Goal: Find contact information: Find contact information

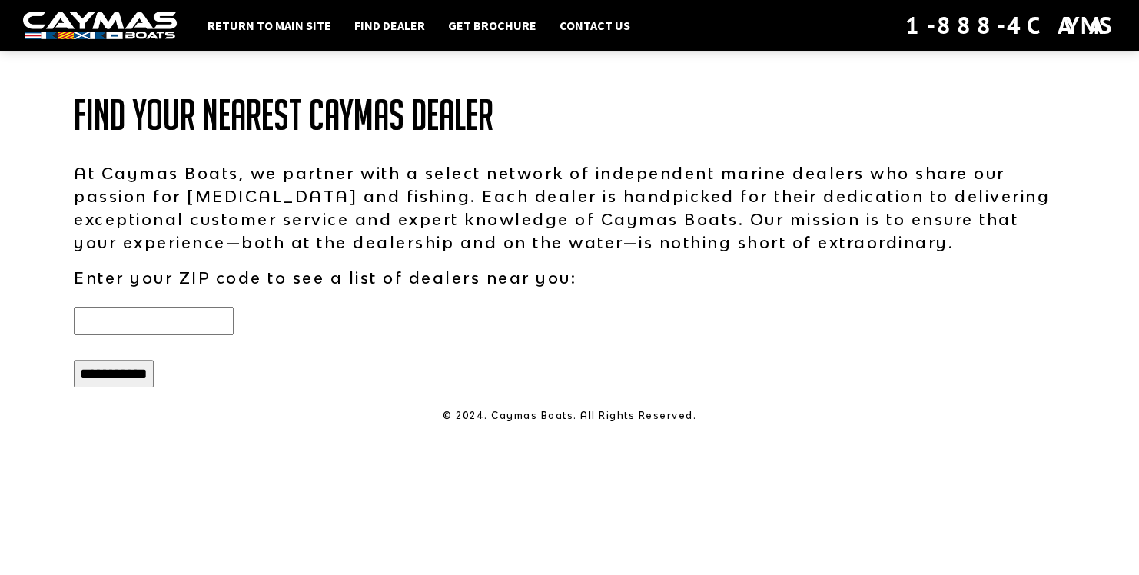
type input "*****"
click at [138, 375] on input "**********" at bounding box center [114, 374] width 80 height 28
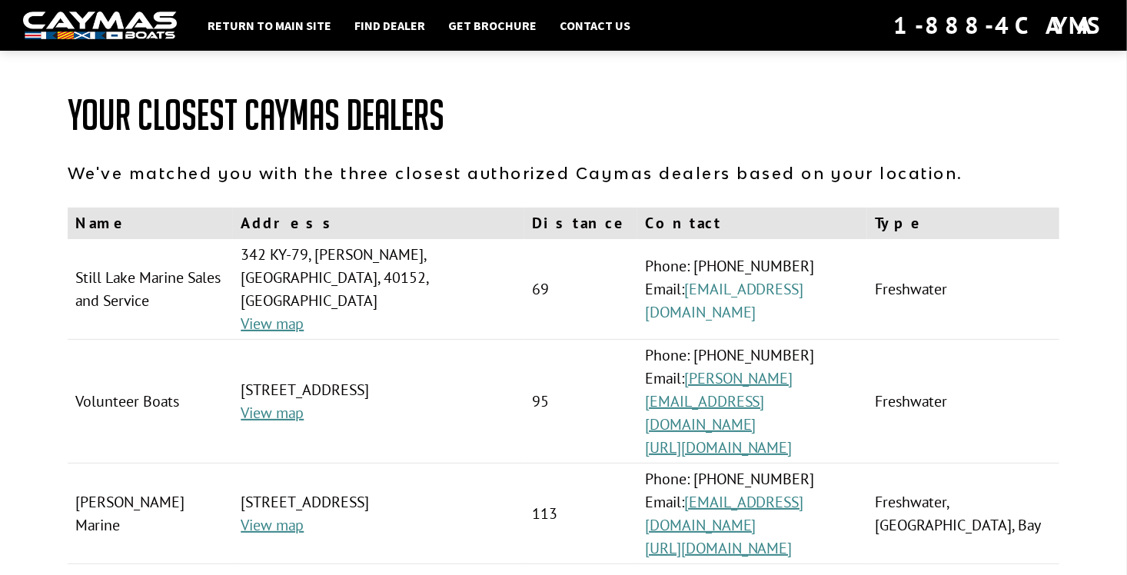
click at [714, 301] on link "[EMAIL_ADDRESS][DOMAIN_NAME]" at bounding box center [724, 300] width 159 height 43
